Goal: Task Accomplishment & Management: Complete application form

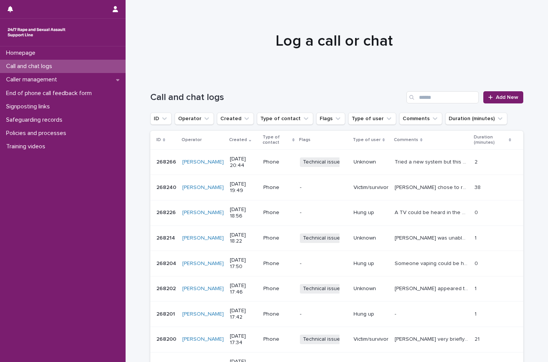
drag, startPoint x: 324, startPoint y: 82, endPoint x: 322, endPoint y: 41, distance: 41.1
click at [324, 82] on div "Call and chat logs Add New" at bounding box center [336, 94] width 373 height 37
click at [498, 96] on span "Add New" at bounding box center [507, 97] width 22 height 5
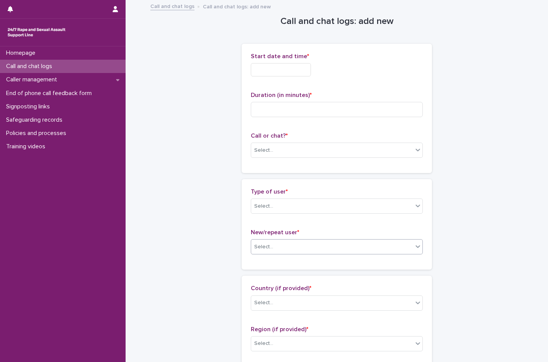
click at [337, 243] on div "Select..." at bounding box center [332, 247] width 162 height 13
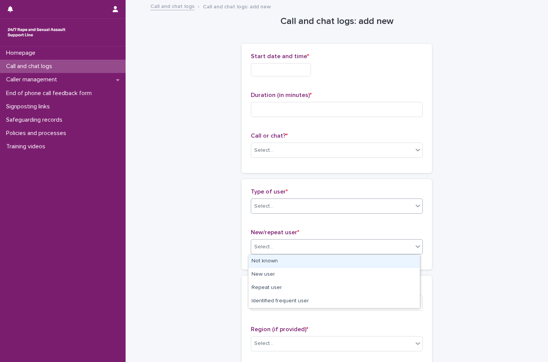
click at [332, 204] on div "Select..." at bounding box center [332, 206] width 162 height 13
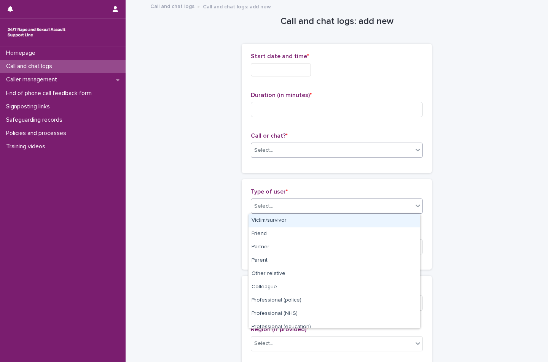
click at [322, 154] on div "Select..." at bounding box center [332, 150] width 162 height 13
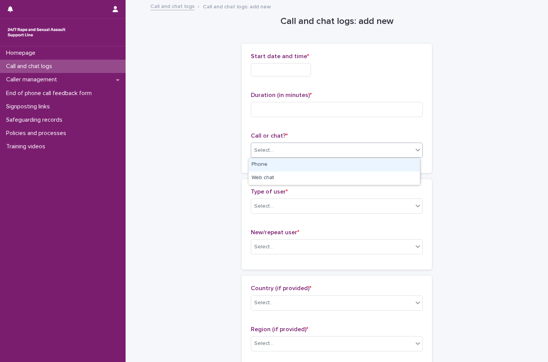
click at [321, 170] on div "Phone" at bounding box center [334, 164] width 171 height 13
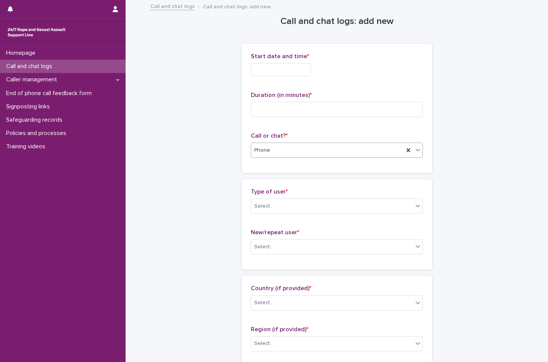
click at [278, 75] on input "text" at bounding box center [281, 69] width 60 height 13
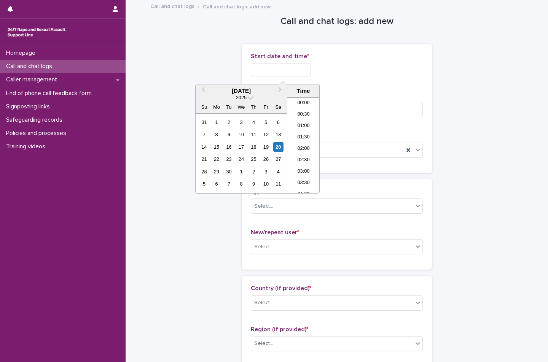
scroll to position [449, 0]
click at [297, 145] on li "21:30" at bounding box center [303, 145] width 32 height 11
click at [300, 68] on input "**********" at bounding box center [281, 69] width 60 height 13
click at [311, 64] on input "**********" at bounding box center [281, 69] width 60 height 13
type input "**********"
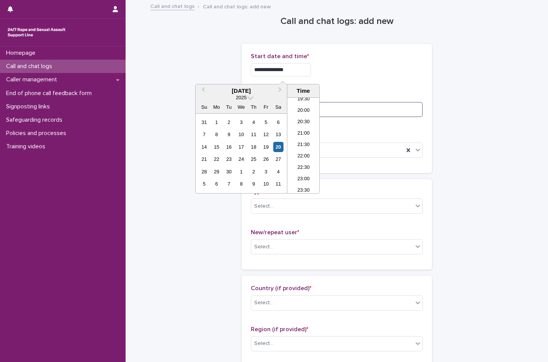
click at [330, 108] on input at bounding box center [337, 109] width 172 height 15
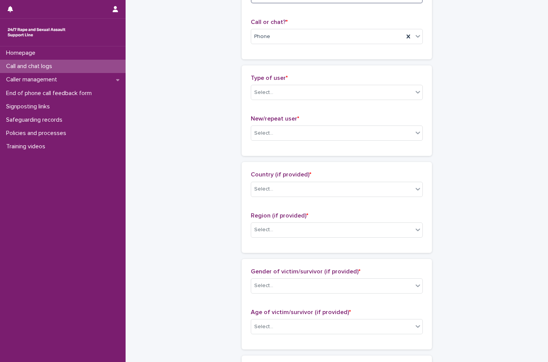
scroll to position [114, 0]
type input "*"
click at [325, 93] on div "Select..." at bounding box center [332, 92] width 162 height 13
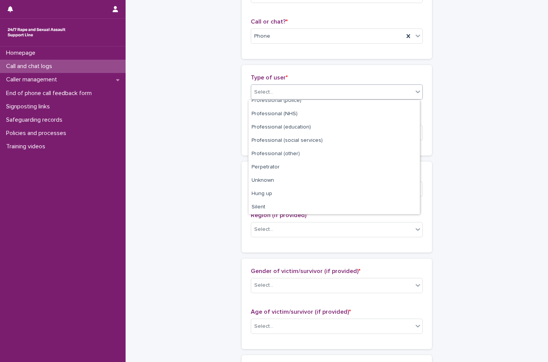
scroll to position [86, 0]
click at [304, 194] on div "Hung up" at bounding box center [334, 194] width 171 height 13
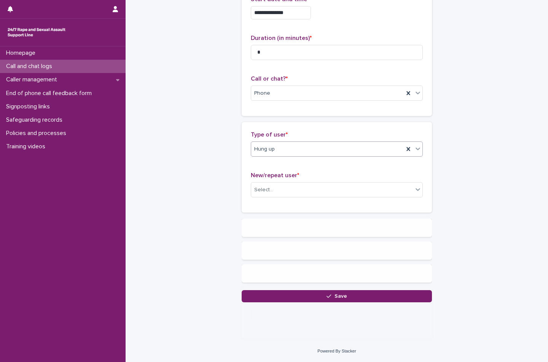
scroll to position [0, 0]
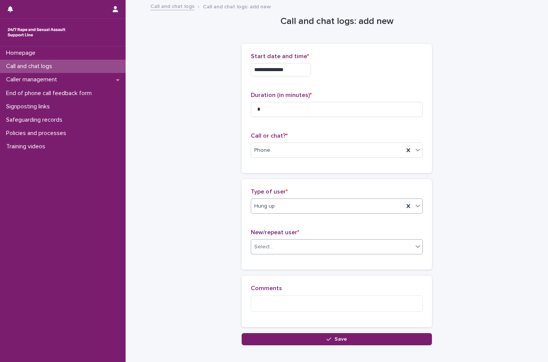
click at [294, 243] on div "Select..." at bounding box center [332, 247] width 162 height 13
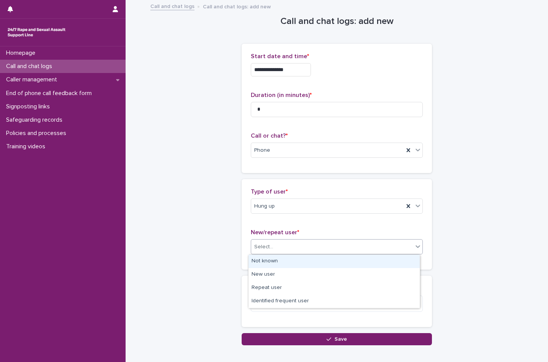
drag, startPoint x: 287, startPoint y: 258, endPoint x: 291, endPoint y: 281, distance: 22.5
click at [287, 259] on div "Not known" at bounding box center [334, 261] width 171 height 13
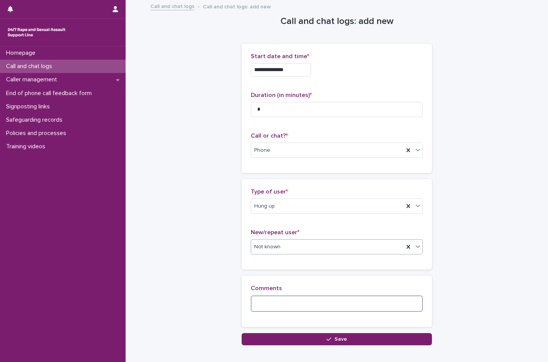
click at [286, 307] on textarea at bounding box center [337, 304] width 172 height 16
type textarea "*"
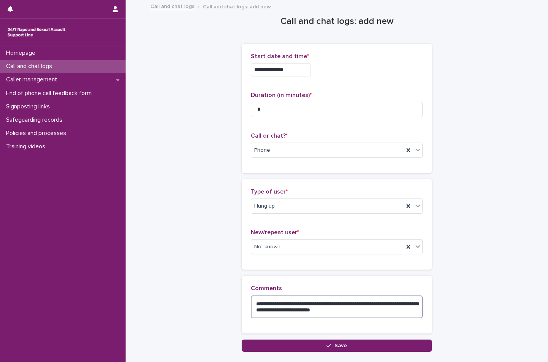
type textarea "**********"
click at [289, 337] on div "**********" at bounding box center [337, 308] width 190 height 64
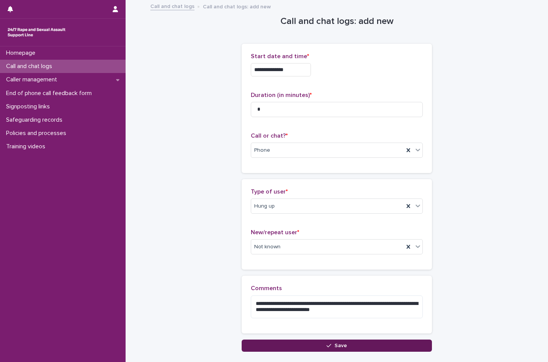
click at [287, 343] on button "Save" at bounding box center [337, 346] width 190 height 12
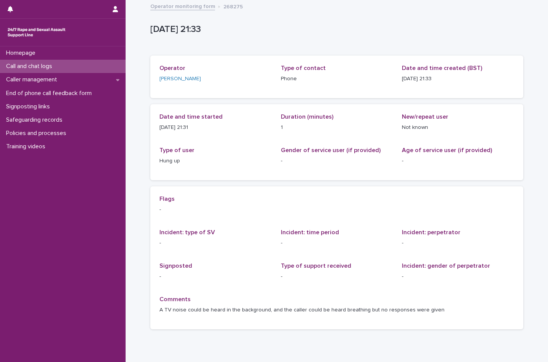
click at [184, 4] on link "Operator monitoring form" at bounding box center [182, 6] width 65 height 9
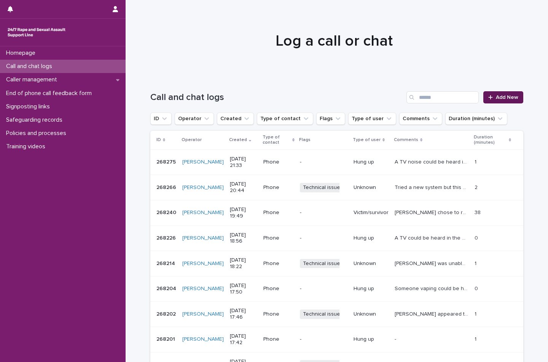
click at [506, 100] on link "Add New" at bounding box center [503, 97] width 40 height 12
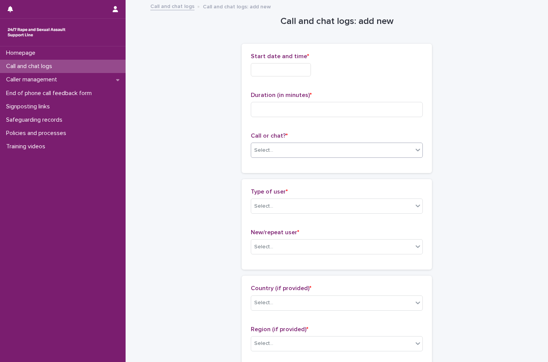
click at [370, 147] on div "Select..." at bounding box center [332, 150] width 162 height 13
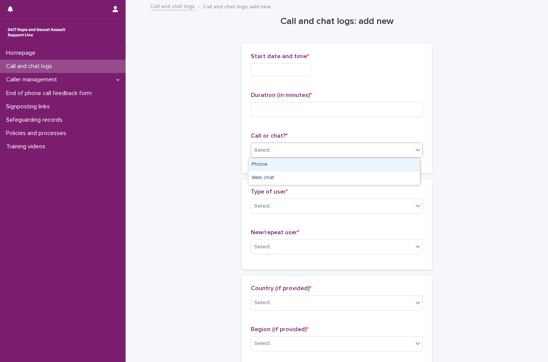
click at [337, 168] on div "Phone" at bounding box center [334, 164] width 171 height 13
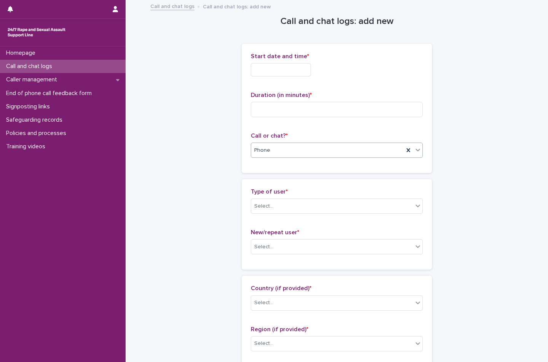
click at [297, 75] on input "text" at bounding box center [281, 69] width 60 height 13
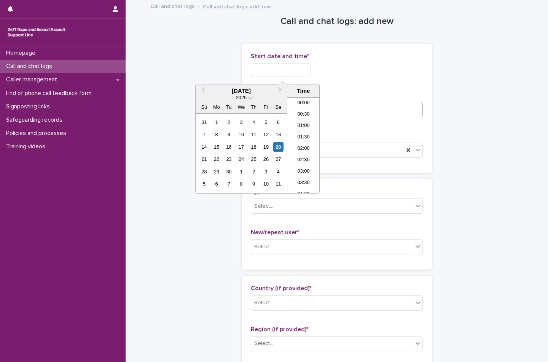
scroll to position [449, 0]
click at [303, 147] on li "21:30" at bounding box center [303, 145] width 32 height 11
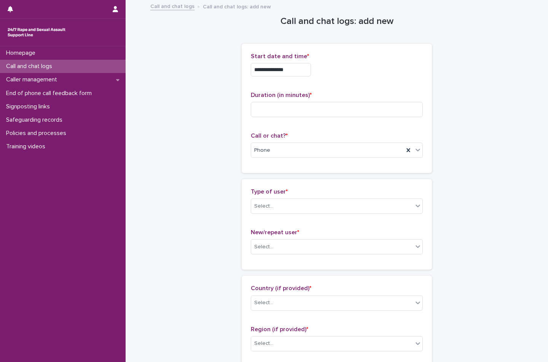
click at [293, 72] on input "**********" at bounding box center [281, 69] width 60 height 13
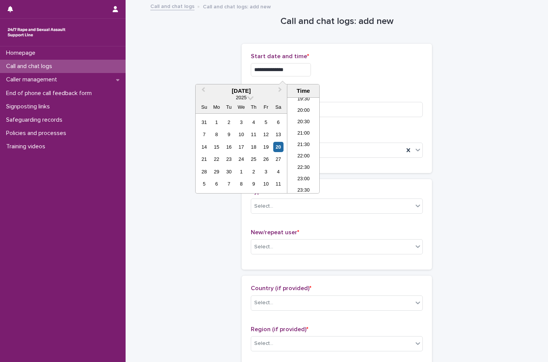
type input "**********"
click at [339, 63] on div "**********" at bounding box center [337, 69] width 172 height 13
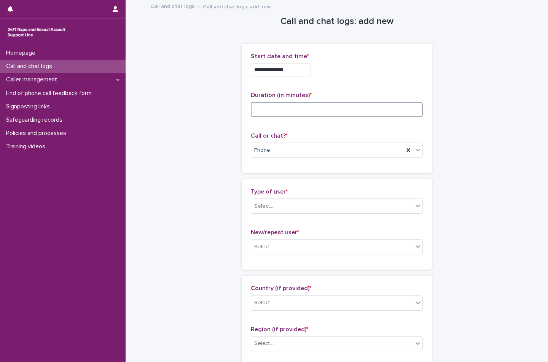
click at [304, 108] on input at bounding box center [337, 109] width 172 height 15
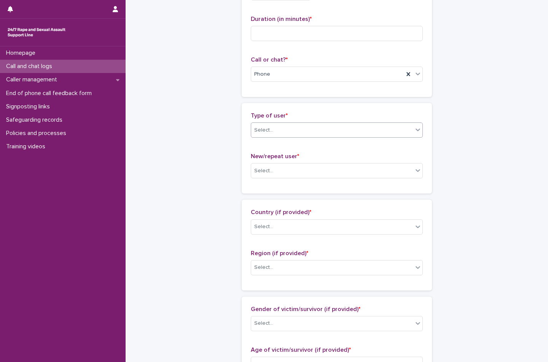
click at [328, 123] on div "Select..." at bounding box center [337, 130] width 172 height 15
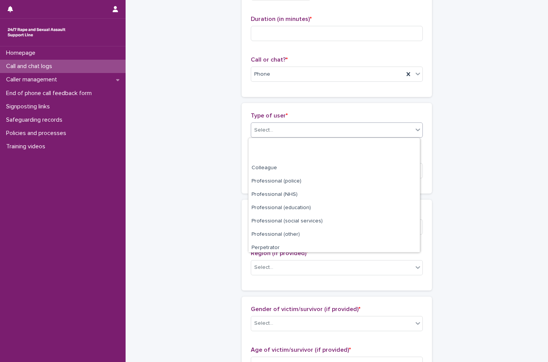
scroll to position [86, 0]
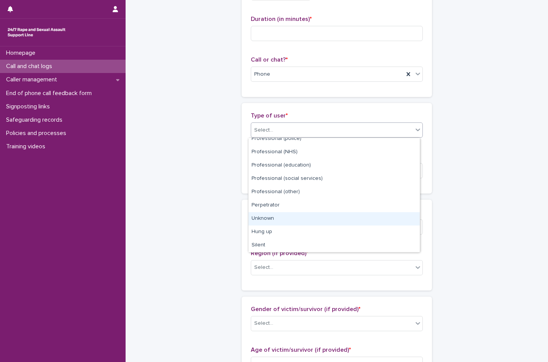
click at [329, 219] on div "Unknown" at bounding box center [334, 218] width 171 height 13
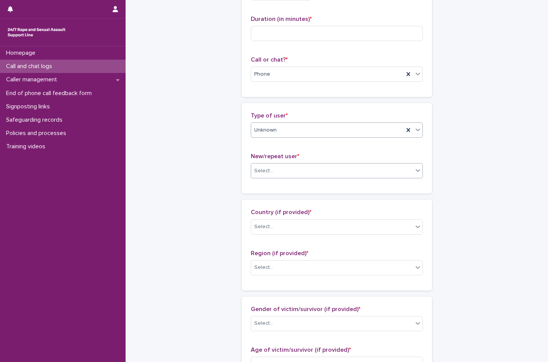
click at [329, 173] on div "Select..." at bounding box center [332, 171] width 162 height 13
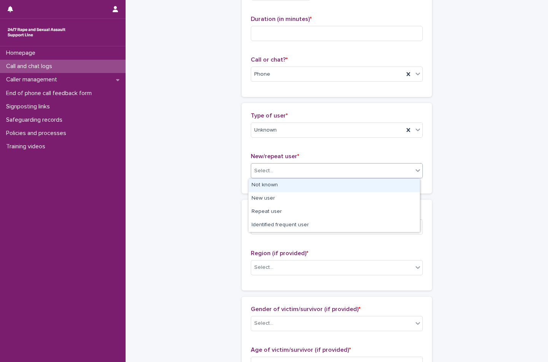
click at [331, 186] on div "Not known" at bounding box center [334, 185] width 171 height 13
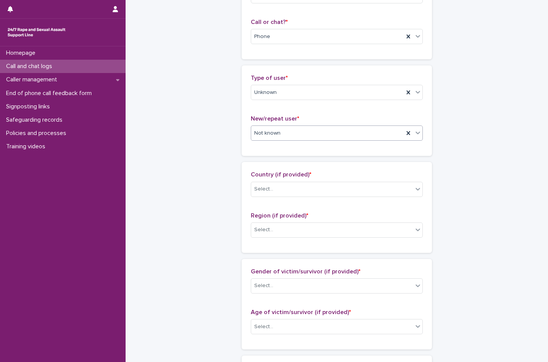
scroll to position [114, 0]
click at [338, 183] on div "Select..." at bounding box center [332, 189] width 162 height 13
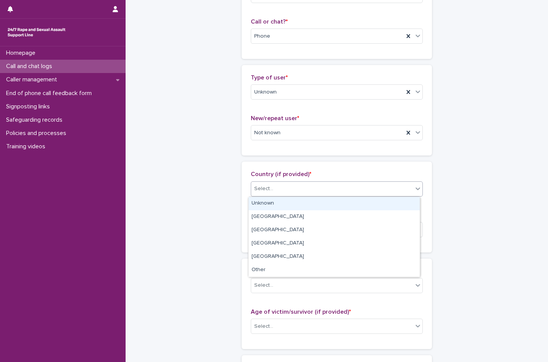
click at [326, 209] on div "Unknown" at bounding box center [334, 203] width 171 height 13
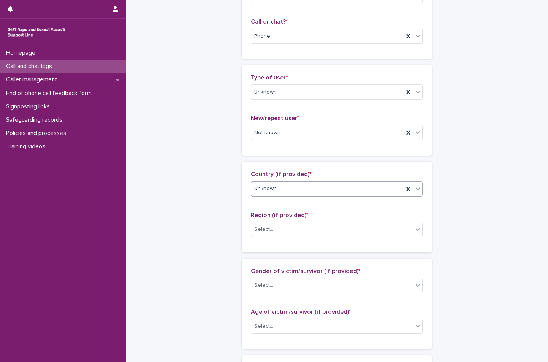
scroll to position [190, 0]
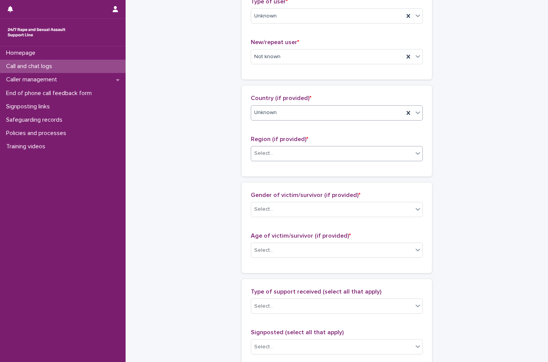
click at [327, 154] on div "Select..." at bounding box center [332, 153] width 162 height 13
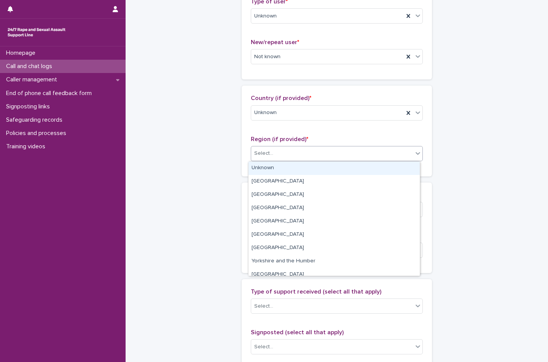
click at [324, 168] on div "Unknown" at bounding box center [334, 168] width 171 height 13
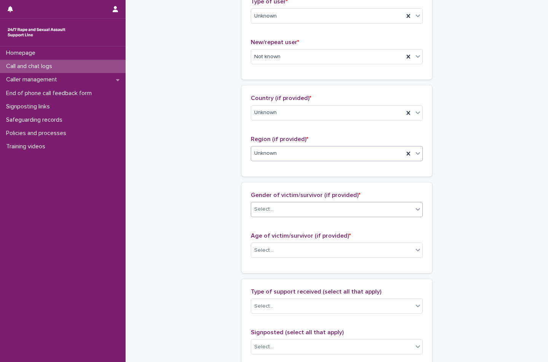
click at [317, 209] on div "Select..." at bounding box center [332, 209] width 162 height 13
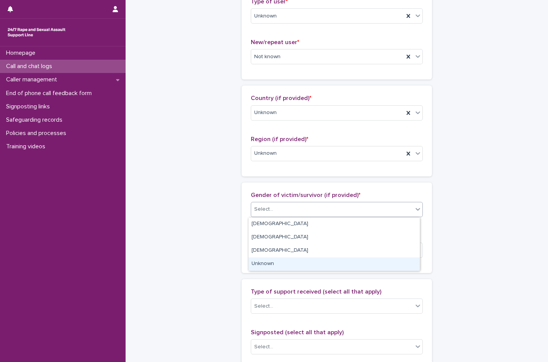
click at [308, 260] on div "Unknown" at bounding box center [334, 264] width 171 height 13
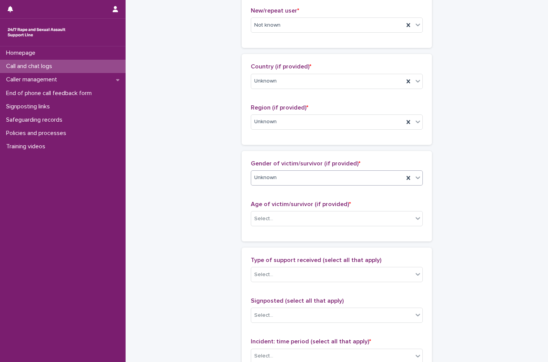
scroll to position [266, 0]
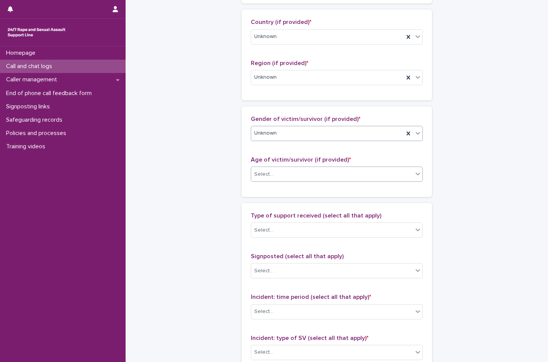
click at [320, 181] on div "Select..." at bounding box center [337, 174] width 172 height 15
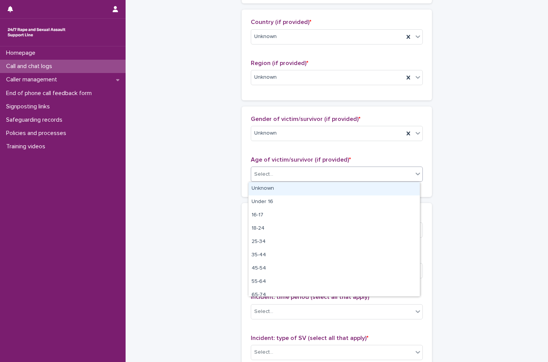
click at [316, 189] on div "Unknown" at bounding box center [334, 188] width 171 height 13
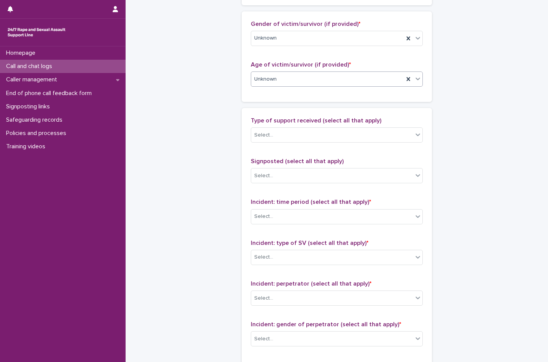
scroll to position [381, 0]
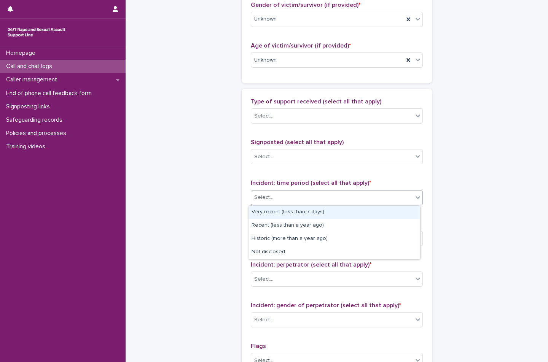
click at [290, 193] on div "Select..." at bounding box center [332, 197] width 162 height 13
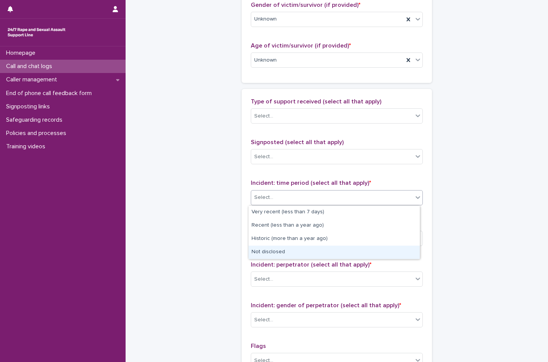
click at [290, 257] on div "Not disclosed" at bounding box center [334, 252] width 171 height 13
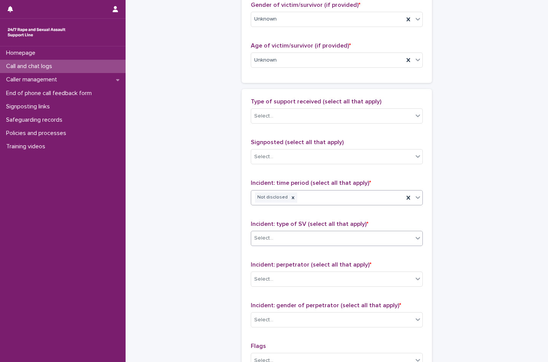
click at [294, 234] on div "Select..." at bounding box center [332, 238] width 162 height 13
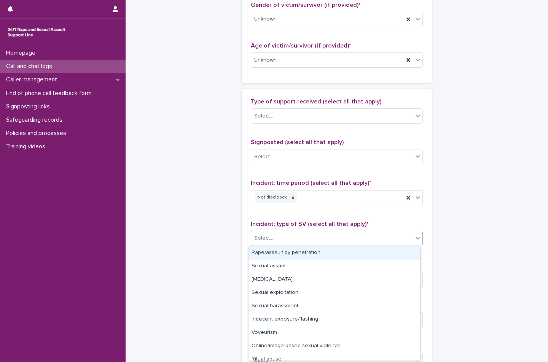
scroll to position [19, 0]
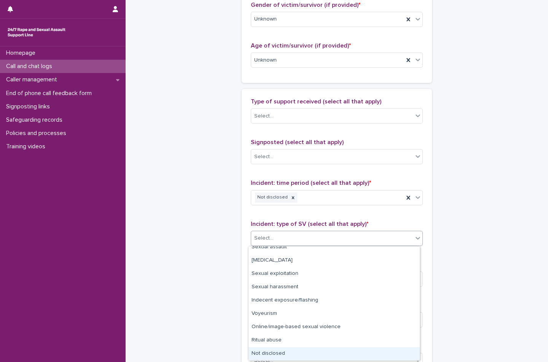
click at [281, 358] on div "Not disclosed" at bounding box center [334, 354] width 171 height 13
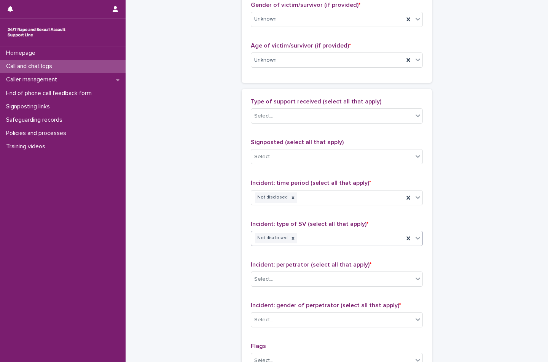
scroll to position [522, 0]
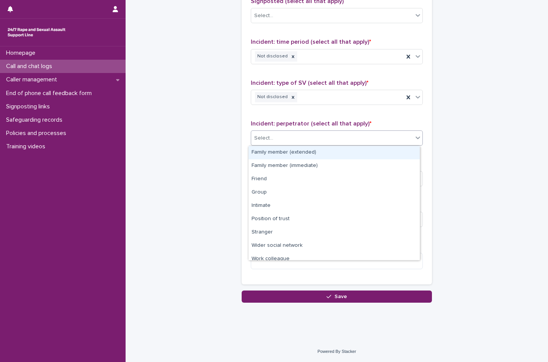
click at [271, 143] on div "Select..." at bounding box center [332, 138] width 162 height 13
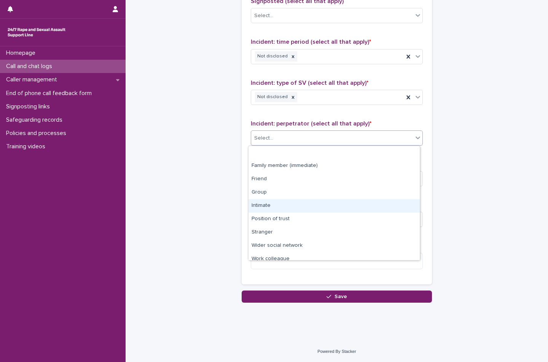
scroll to position [32, 0]
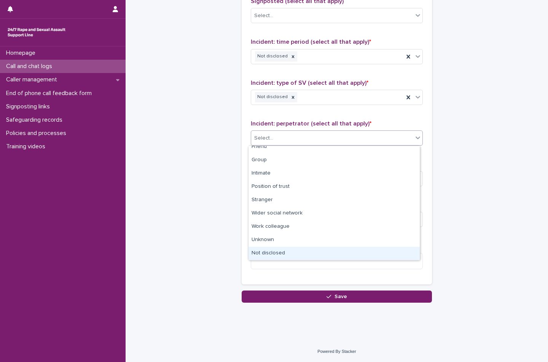
drag, startPoint x: 296, startPoint y: 247, endPoint x: 293, endPoint y: 250, distance: 4.3
click at [293, 250] on div "Not disclosed" at bounding box center [334, 253] width 171 height 13
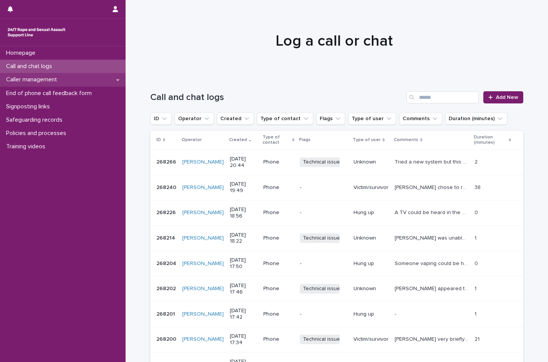
click at [58, 85] on div "Caller management" at bounding box center [63, 79] width 126 height 13
click at [72, 78] on div "Caller management" at bounding box center [63, 79] width 126 height 13
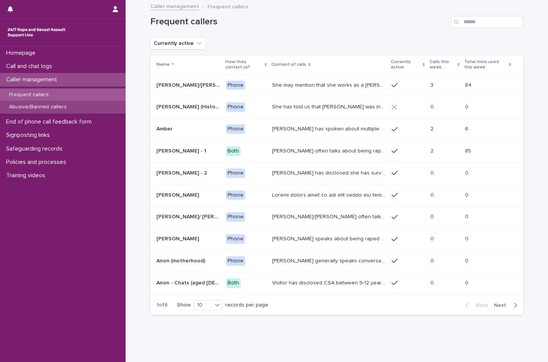
click at [65, 105] on p "Abusive/Banned callers" at bounding box center [38, 107] width 70 height 6
